Goal: Task Accomplishment & Management: Complete application form

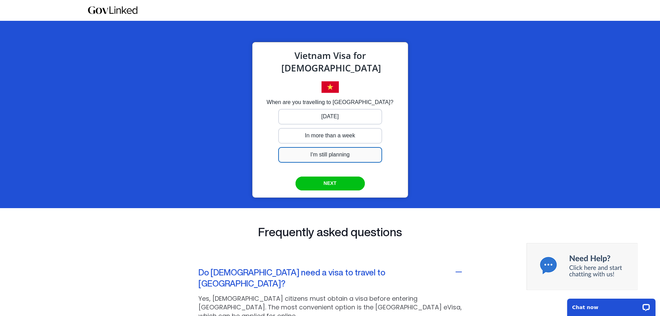
click at [321, 124] on div at bounding box center [330, 117] width 104 height 16
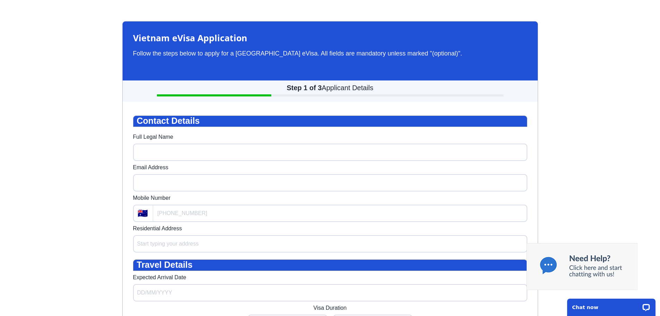
scroll to position [21, 0]
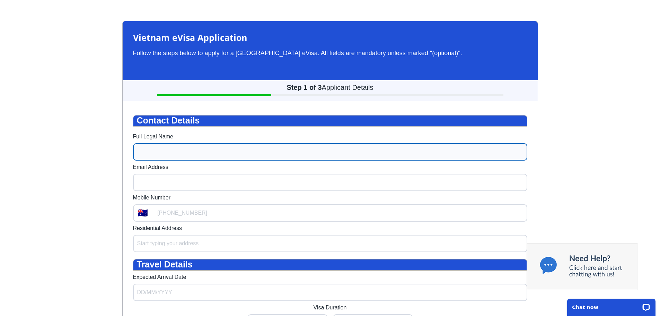
click at [145, 158] on input "Full Legal Name" at bounding box center [330, 151] width 394 height 17
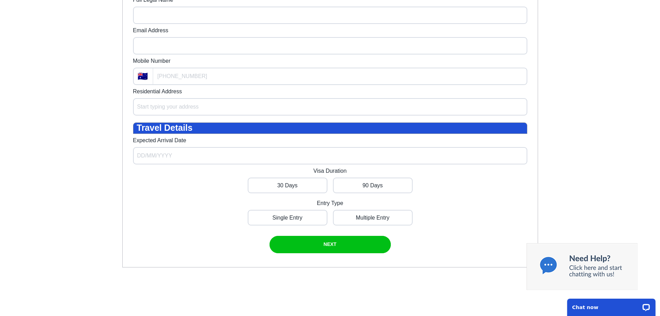
scroll to position [55, 0]
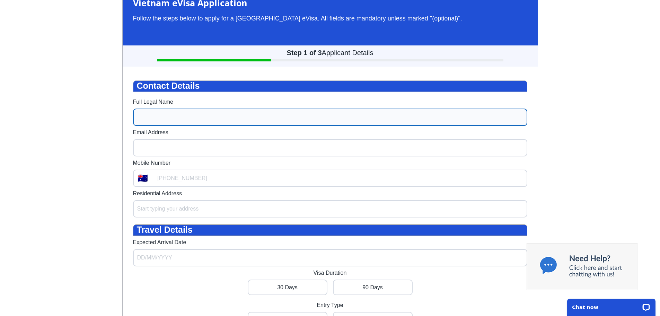
click at [146, 121] on input "Full Legal Name" at bounding box center [330, 117] width 394 height 17
type input "[PERSON_NAME]"
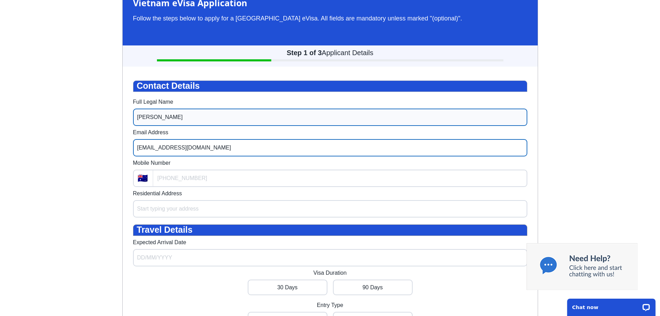
type input "[EMAIL_ADDRESS][DOMAIN_NAME]"
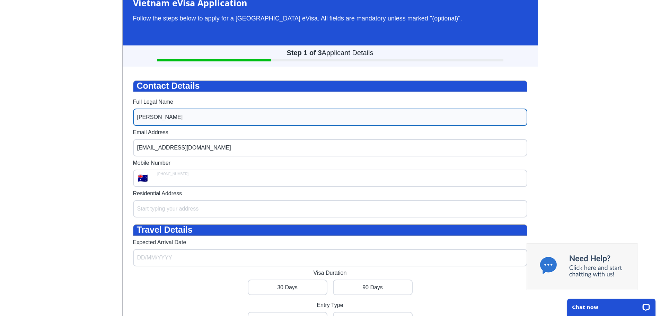
type input "+61"
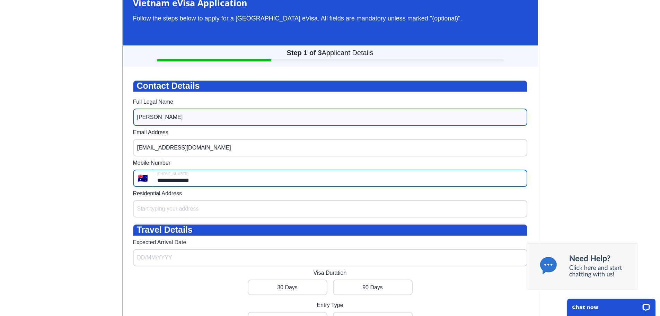
type input "**********"
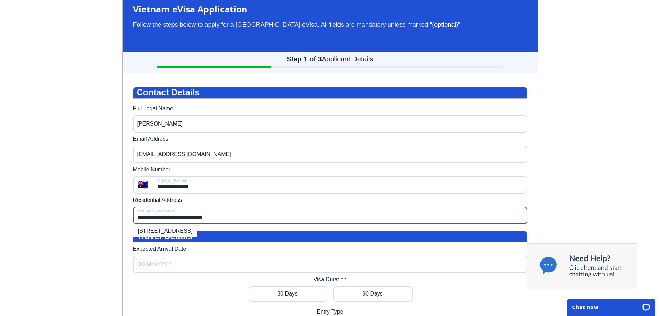
type input "**********"
click at [180, 237] on li "[STREET_ADDRESS]" at bounding box center [165, 231] width 64 height 12
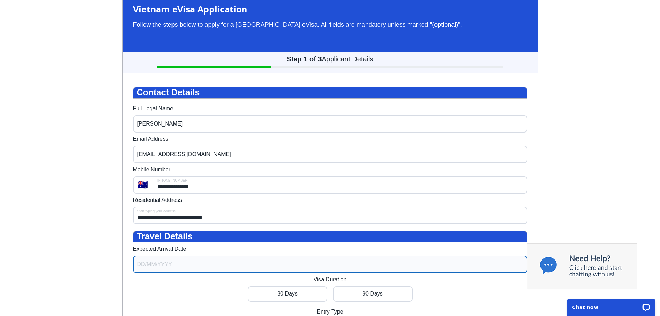
click at [157, 273] on input "Expected Arrival Date" at bounding box center [330, 263] width 394 height 17
select select "7"
type input "**********"
click at [157, 271] on input "Expected Arrival Date" at bounding box center [330, 263] width 394 height 17
type input "[DATE]"
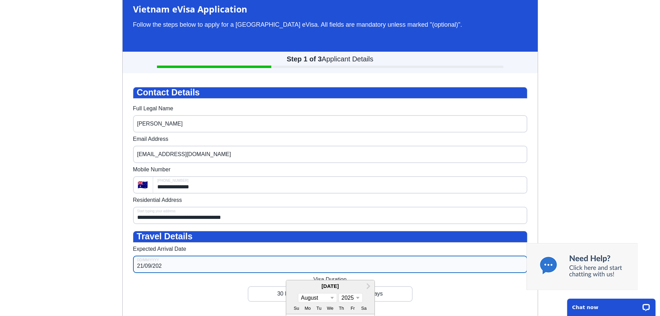
select select "8"
type input "[DATE]"
click at [504, 298] on div "**********" at bounding box center [330, 224] width 394 height 275
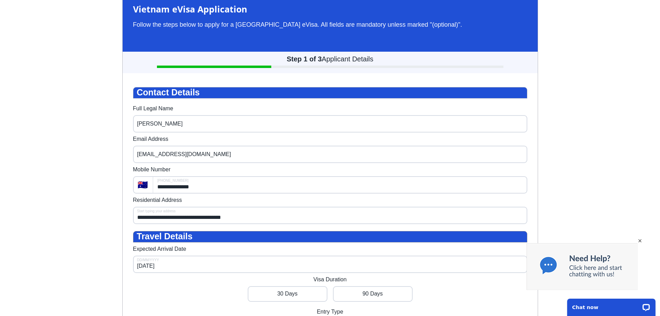
drag, startPoint x: 640, startPoint y: 242, endPoint x: 487, endPoint y: 250, distance: 153.1
click at [640, 242] on div "×" at bounding box center [640, 241] width 6 height 6
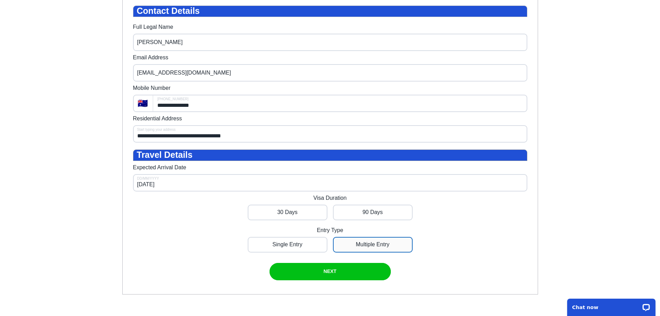
scroll to position [159, 0]
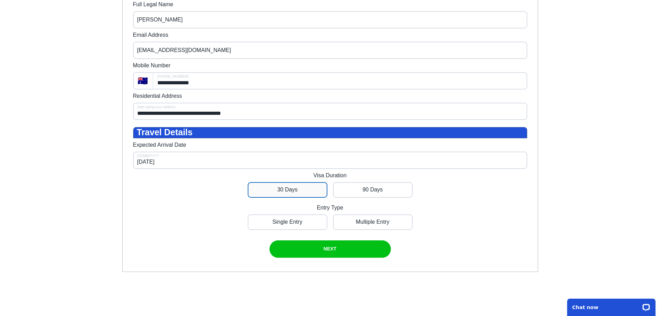
click at [288, 198] on div at bounding box center [288, 190] width 80 height 16
click at [306, 230] on div at bounding box center [288, 222] width 80 height 16
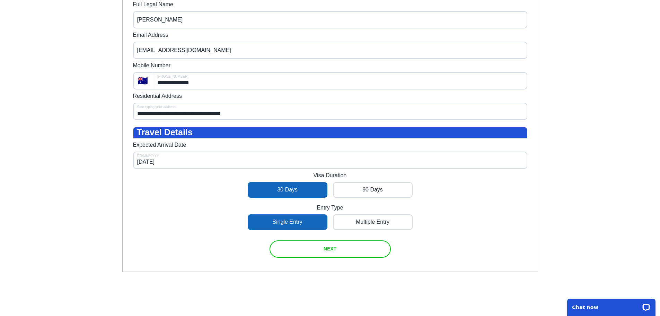
click at [329, 258] on div "submit" at bounding box center [330, 248] width 121 height 17
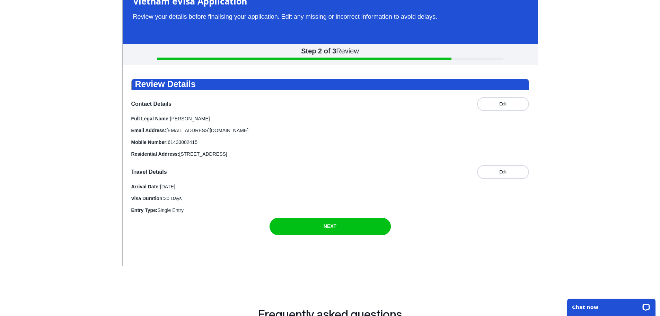
scroll to position [21, 0]
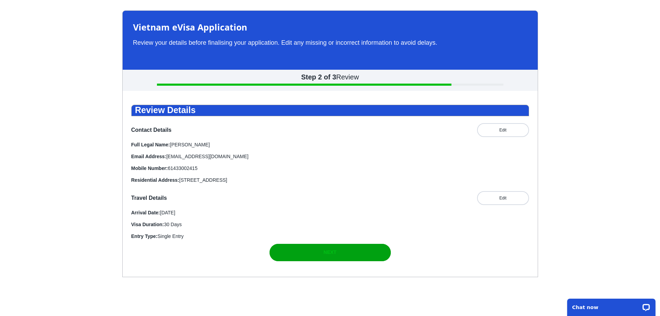
click at [321, 261] on div "submit" at bounding box center [330, 252] width 121 height 17
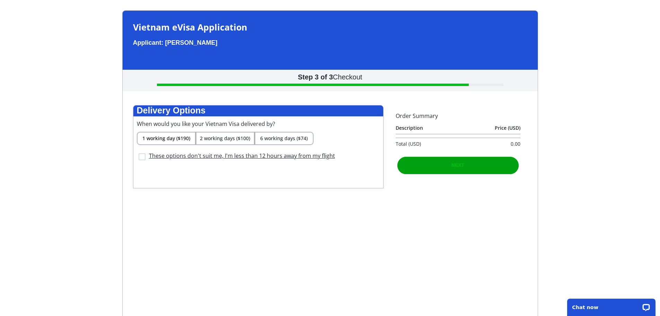
click at [461, 168] on span "NEXT" at bounding box center [458, 165] width 13 height 6
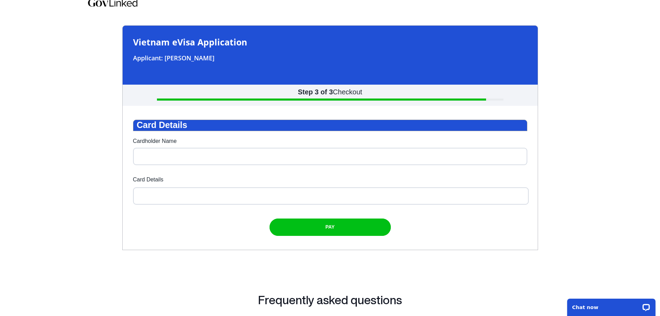
scroll to position [0, 0]
